Goal: Register for event/course

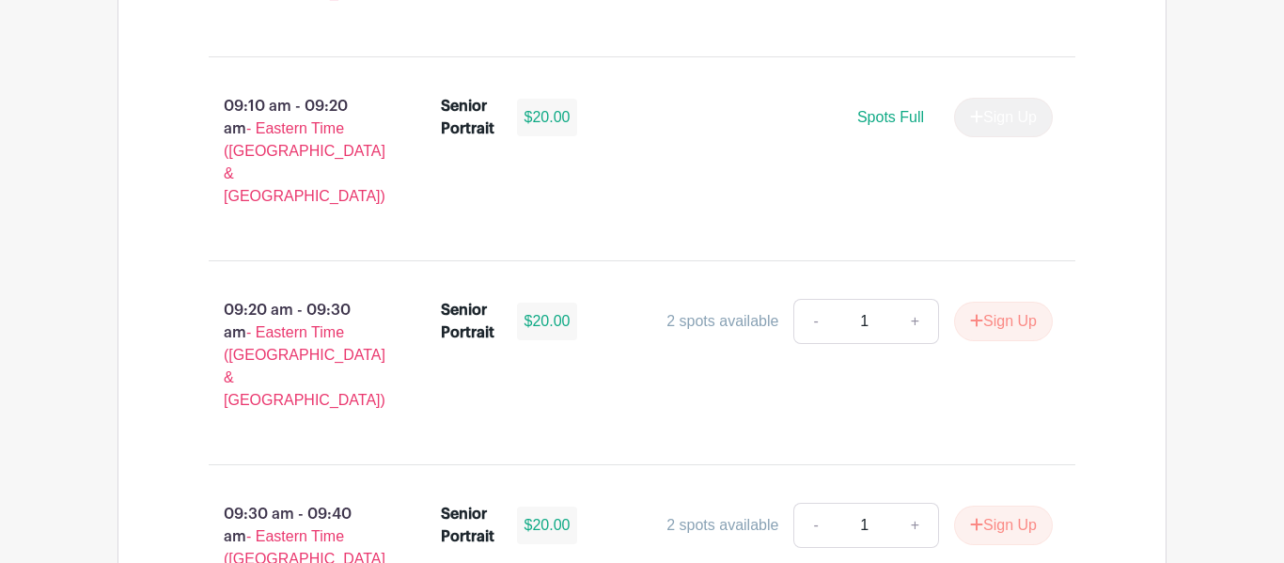
scroll to position [1560, 0]
click at [995, 301] on button "Sign Up" at bounding box center [1003, 320] width 99 height 39
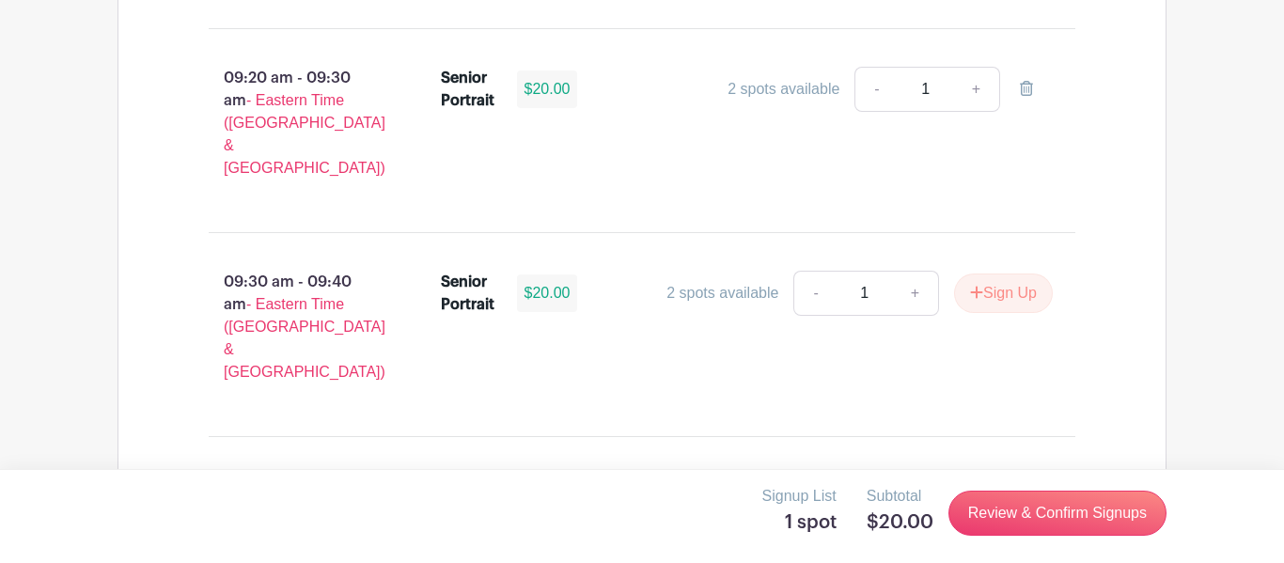
scroll to position [1794, 0]
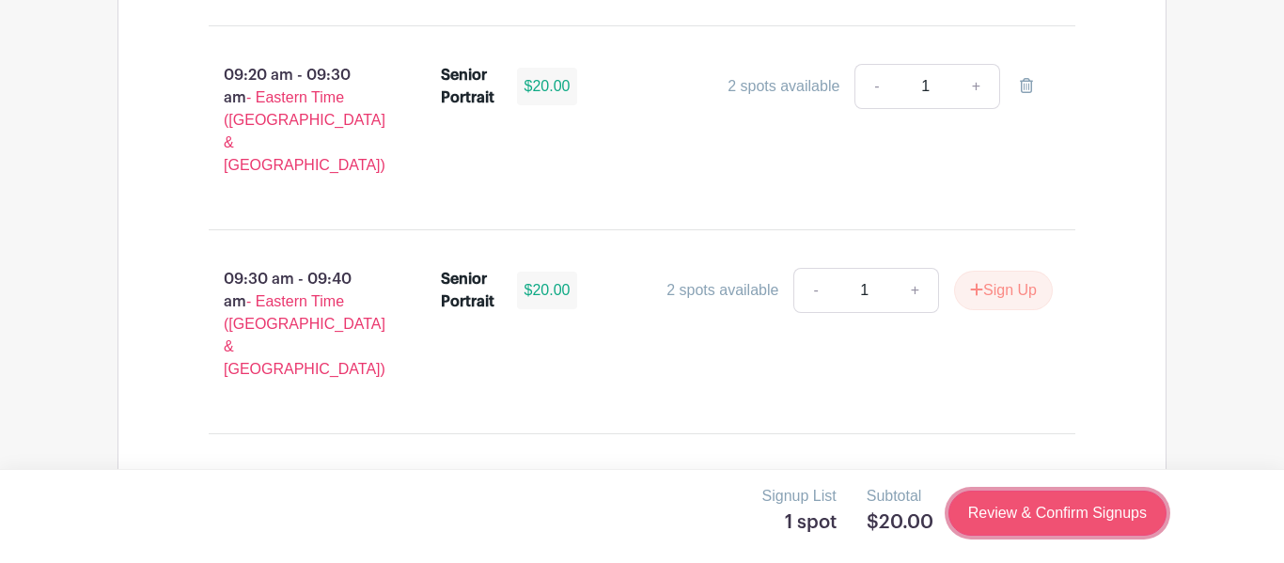
click at [981, 516] on link "Review & Confirm Signups" at bounding box center [1057, 512] width 218 height 45
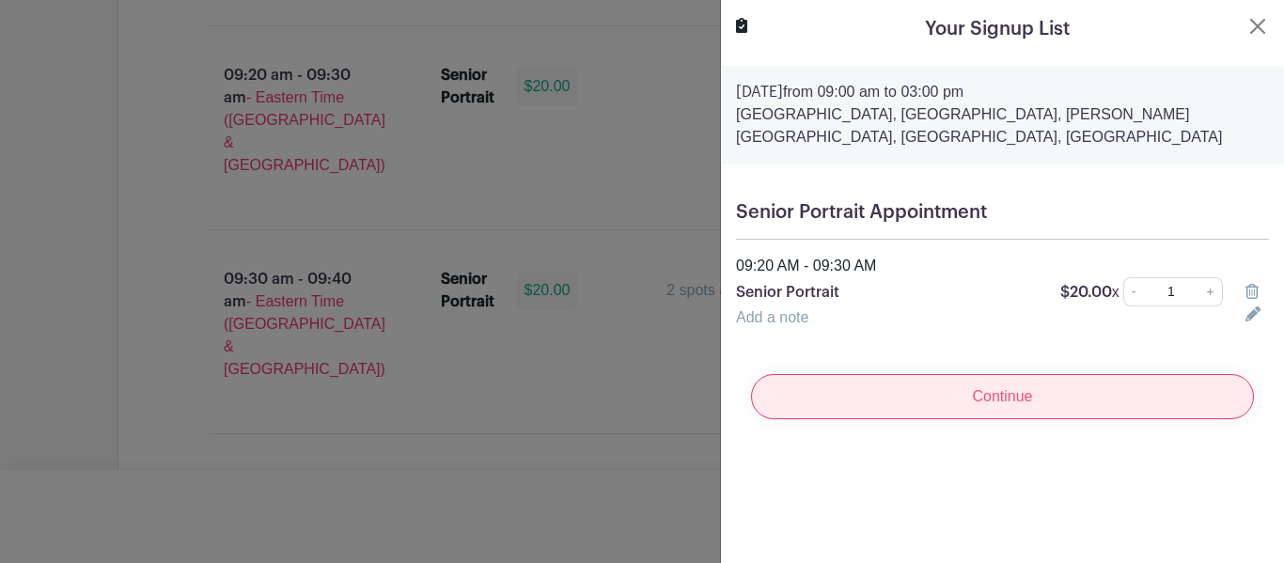
click at [957, 380] on input "Continue" at bounding box center [1002, 396] width 503 height 45
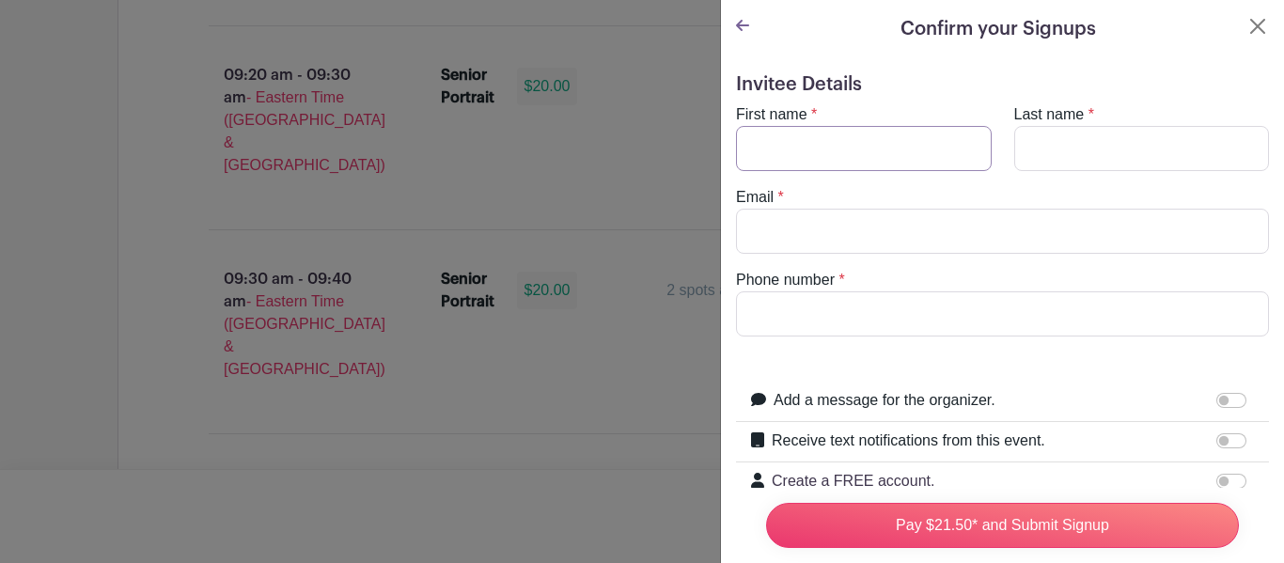
click at [855, 168] on input "First name" at bounding box center [864, 148] width 256 height 45
type input "Diego"
click at [1019, 148] on input "Last name" at bounding box center [1142, 148] width 256 height 45
type input "[PERSON_NAME]"
click at [988, 224] on input "Email" at bounding box center [1002, 231] width 533 height 45
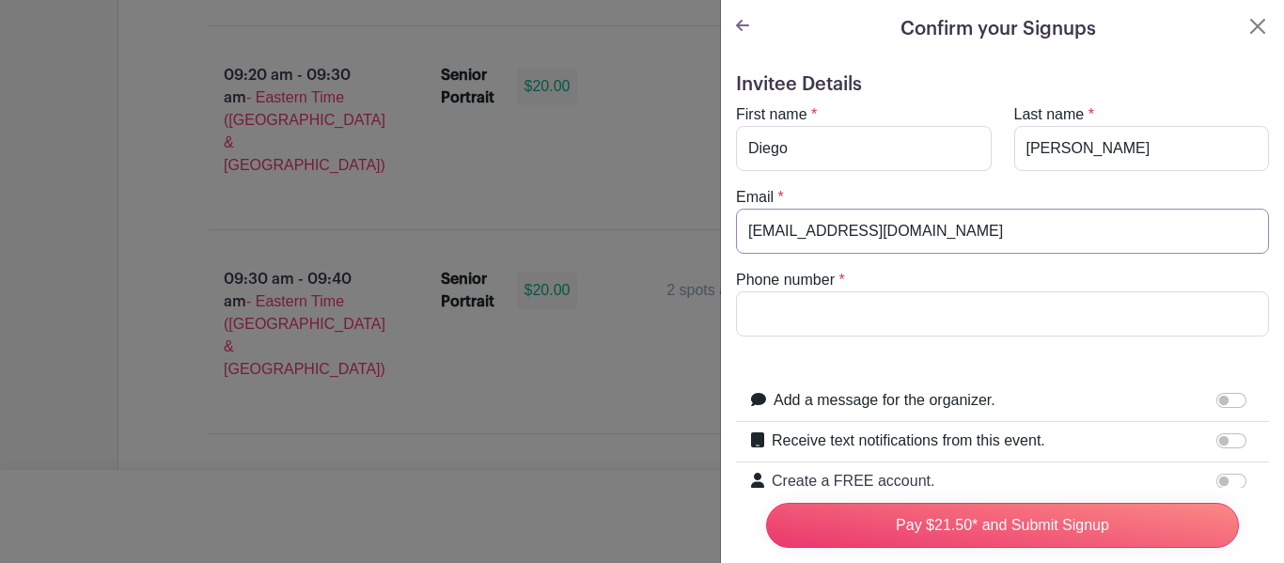
type input "[EMAIL_ADDRESS][DOMAIN_NAME]"
click at [1014, 282] on div "Phone number *" at bounding box center [1001, 303] width 555 height 68
click at [1004, 313] on input "Phone number" at bounding box center [1002, 313] width 533 height 45
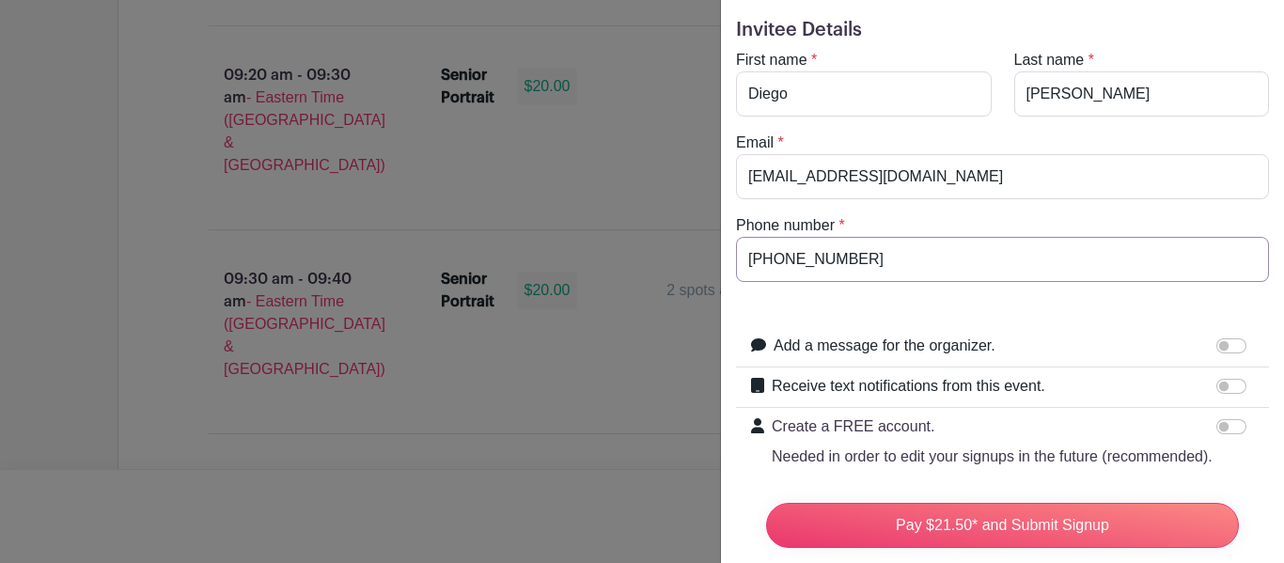
scroll to position [82, 0]
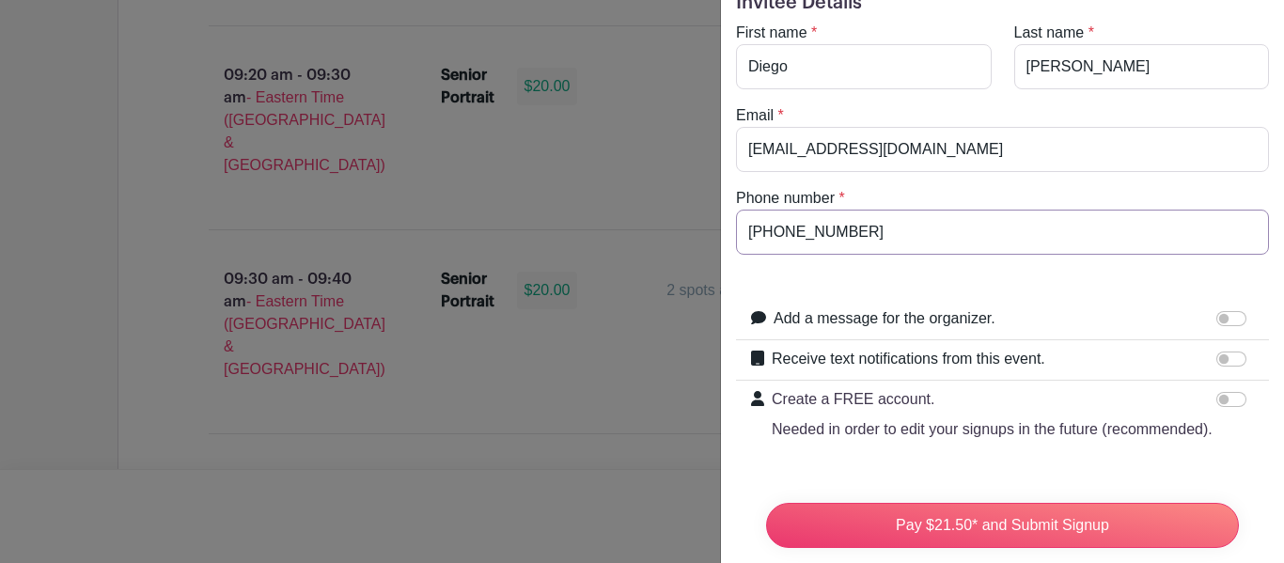
type input "[PHONE_NUMBER]"
click at [1220, 321] on input "Add a message for the organizer." at bounding box center [1231, 318] width 30 height 15
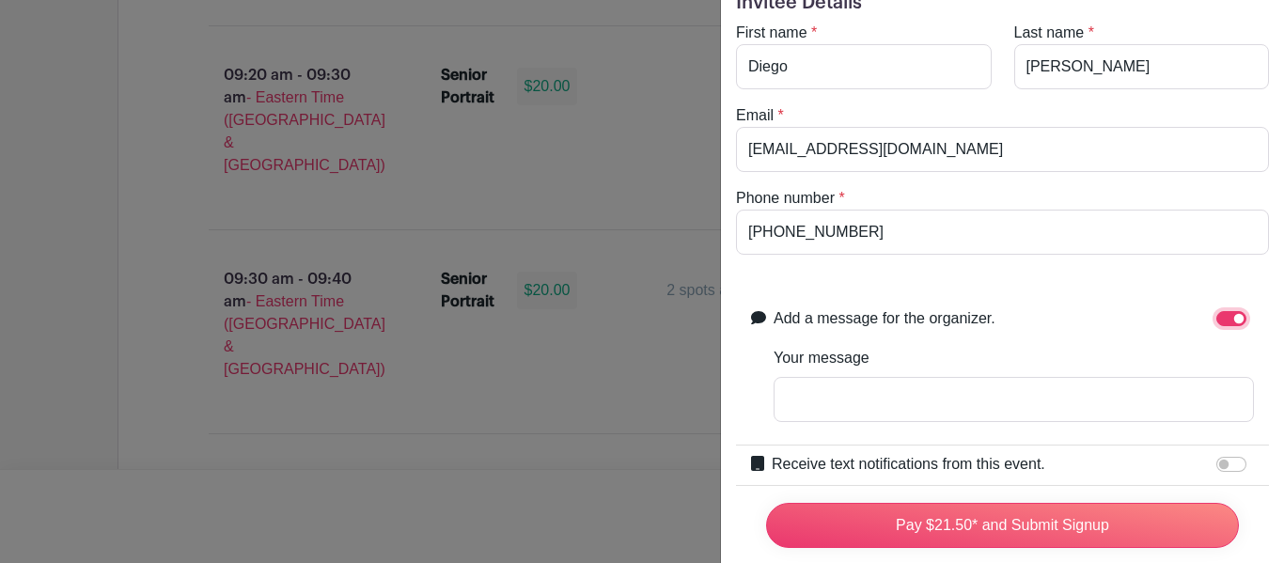
click at [1220, 320] on input "Add a message for the organizer." at bounding box center [1231, 318] width 30 height 15
checkbox input "false"
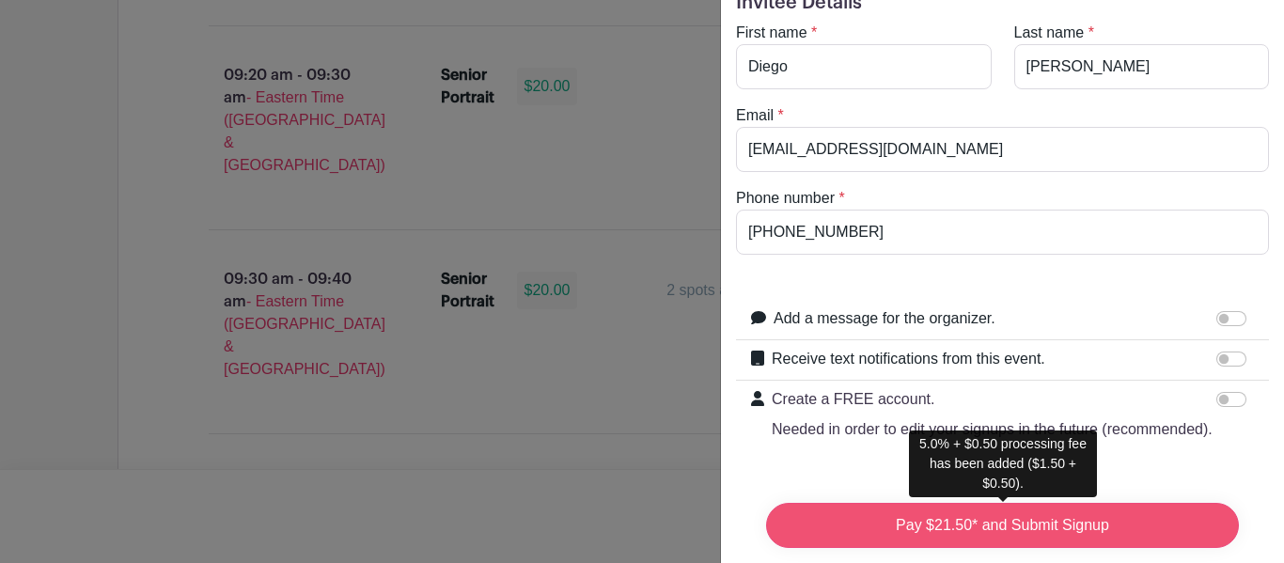
click at [1106, 521] on input "Pay $21.50* and Submit Signup" at bounding box center [1002, 525] width 473 height 45
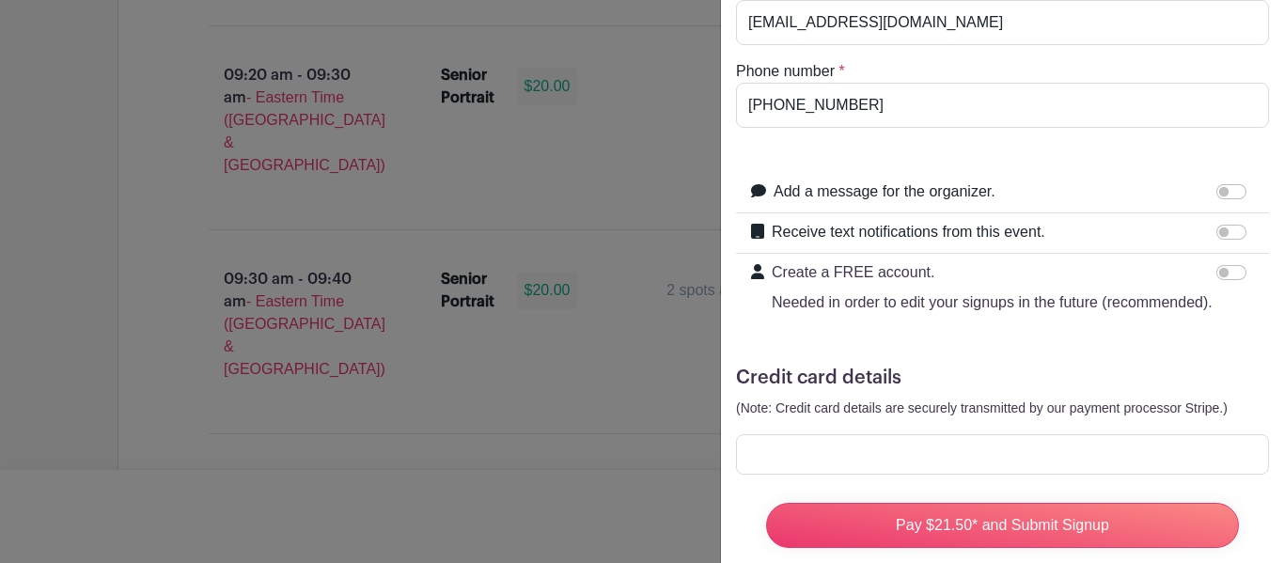
scroll to position [241, 0]
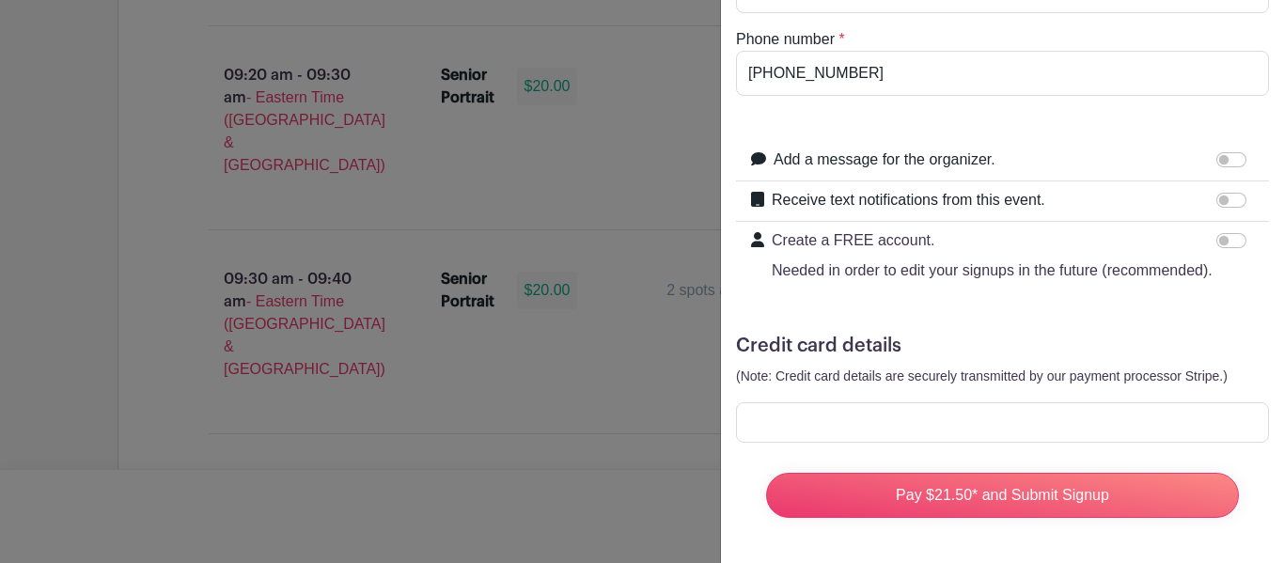
click at [864, 409] on div at bounding box center [1002, 422] width 533 height 40
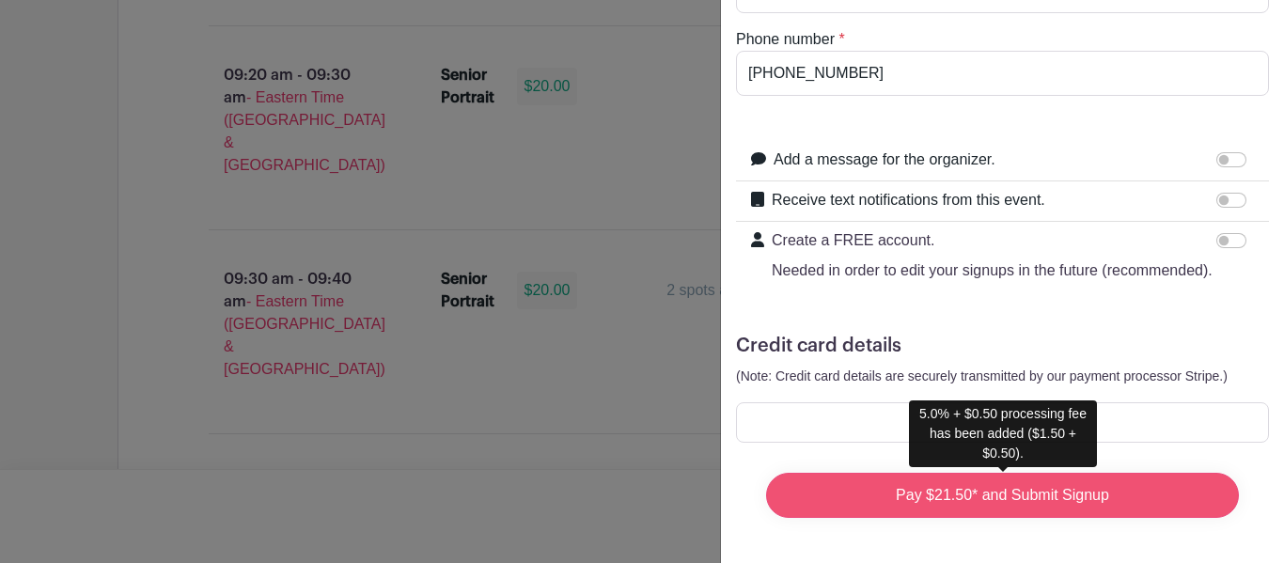
click at [1167, 510] on input "Pay $21.50* and Submit Signup" at bounding box center [1002, 495] width 473 height 45
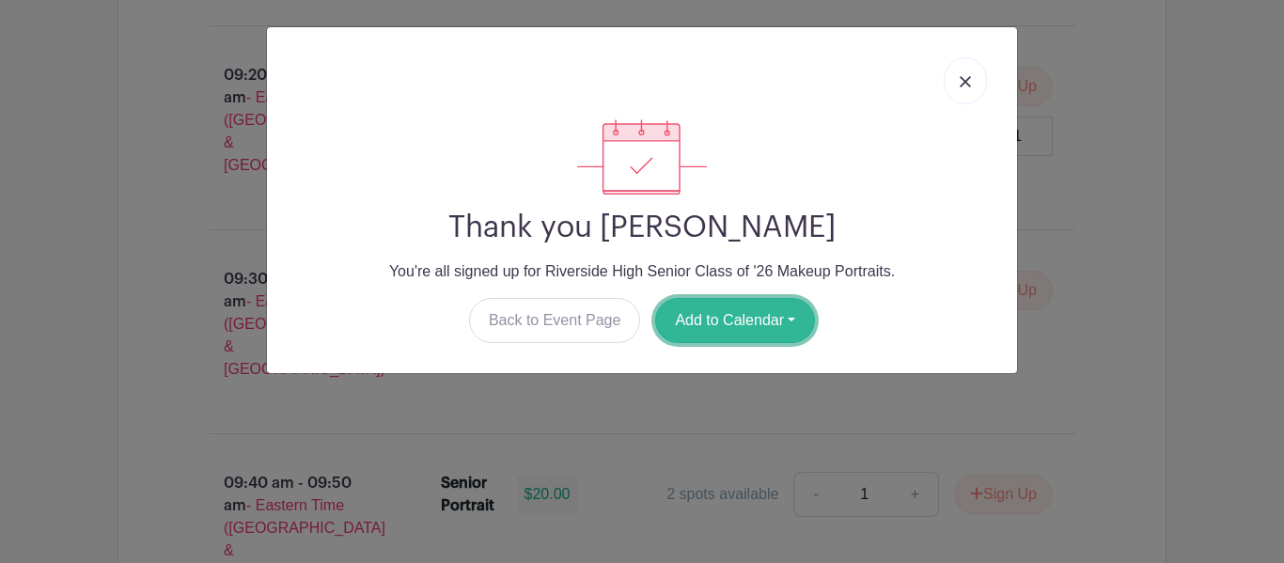
click at [723, 334] on button "Add to Calendar" at bounding box center [735, 320] width 160 height 45
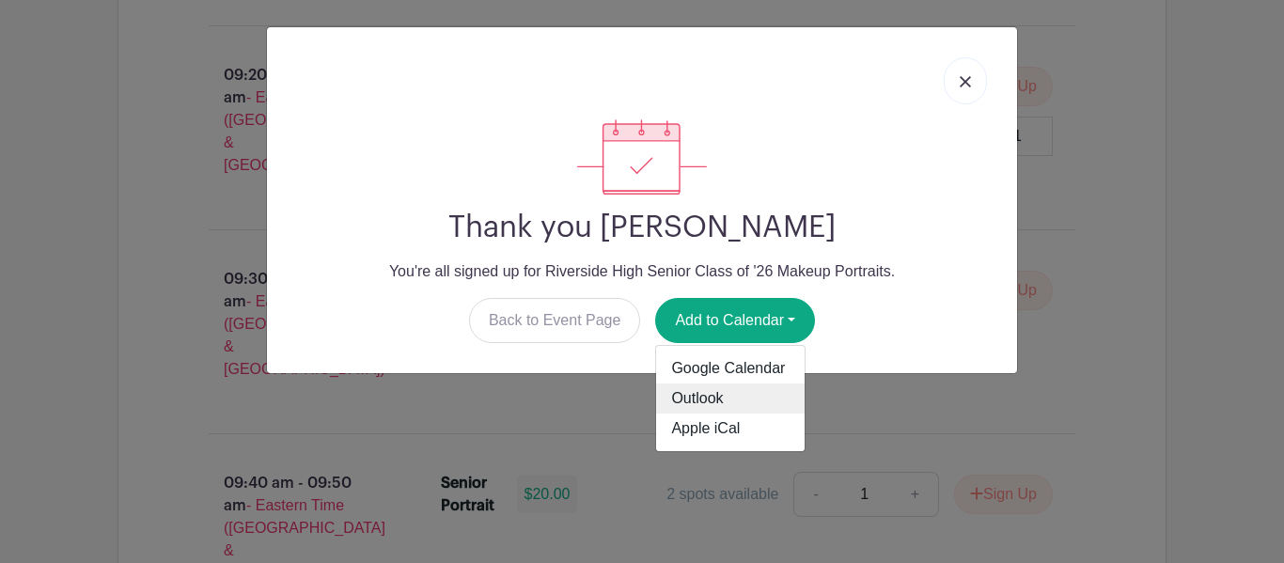
click at [717, 408] on link "Outlook" at bounding box center [730, 398] width 148 height 30
